Goal: Check status

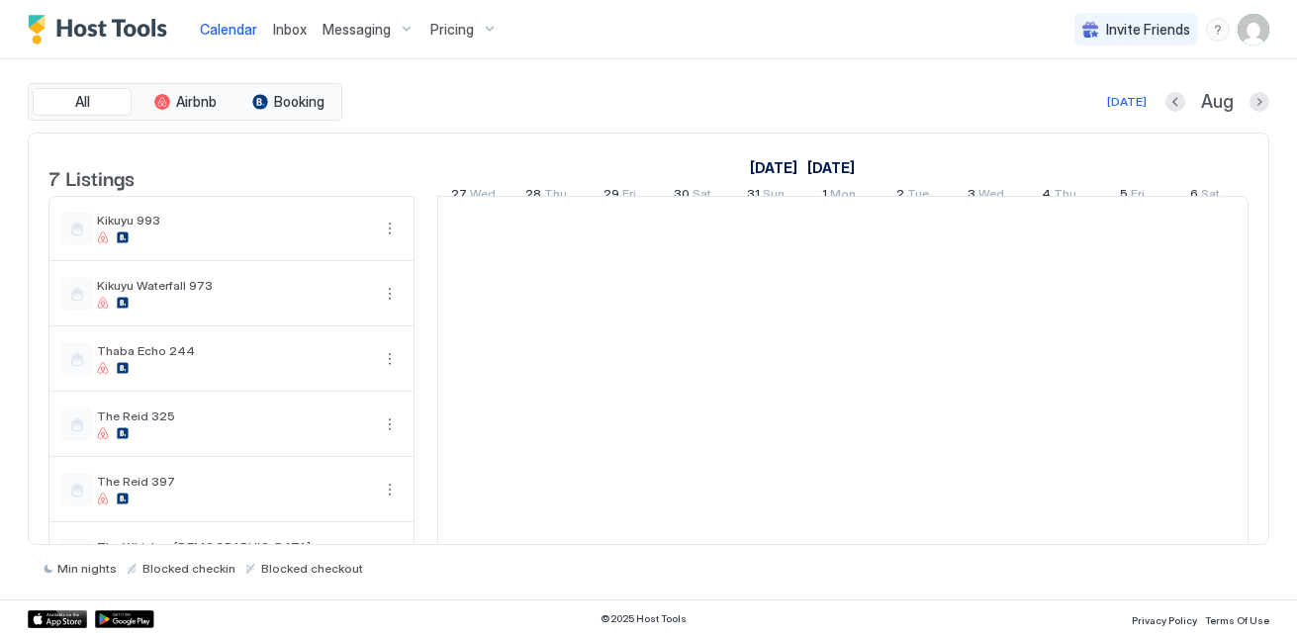
scroll to position [0, 1099]
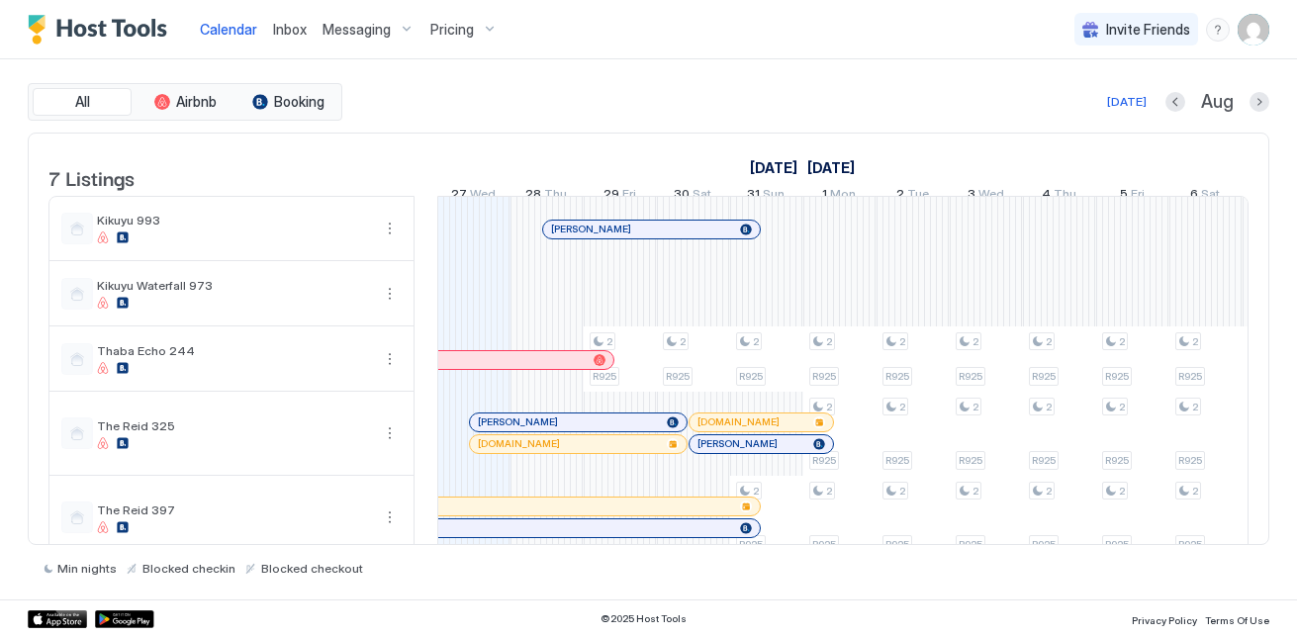
drag, startPoint x: 789, startPoint y: 544, endPoint x: 805, endPoint y: 542, distance: 16.0
click at [805, 542] on div "7 Listings August 2025 September 2025 October 2025 12 Tue 13 Wed 14 Thu 15 Fri …" at bounding box center [648, 339] width 1241 height 413
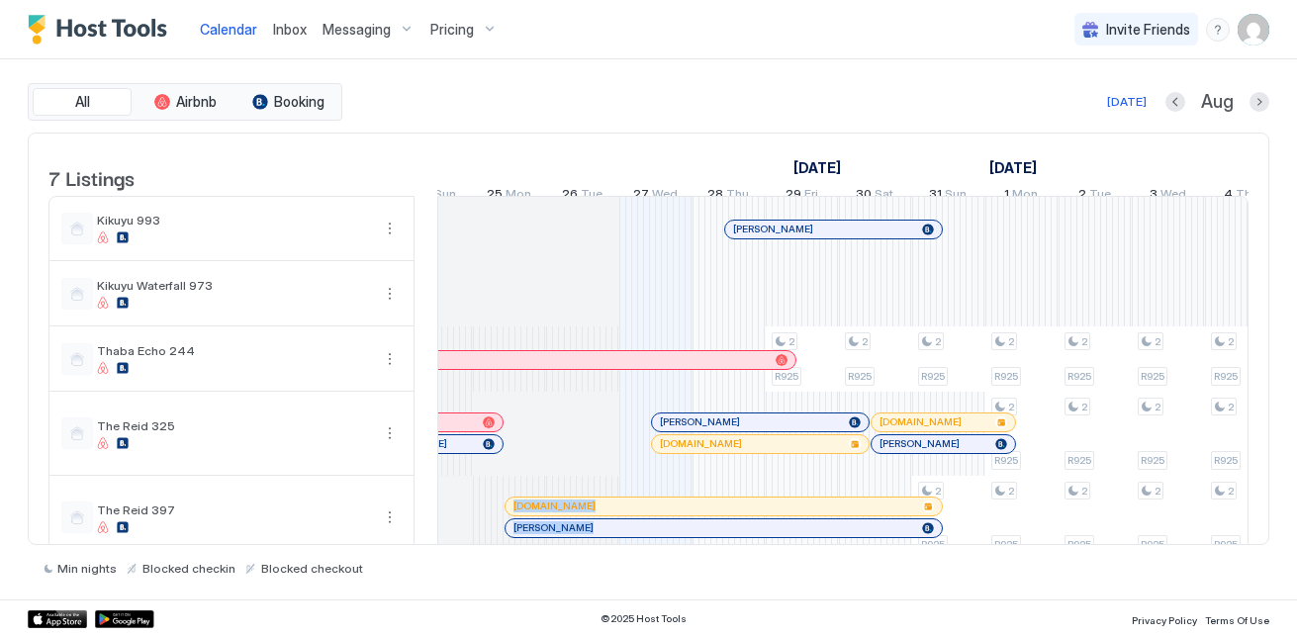
scroll to position [0, 887]
